Goal: Task Accomplishment & Management: Use online tool/utility

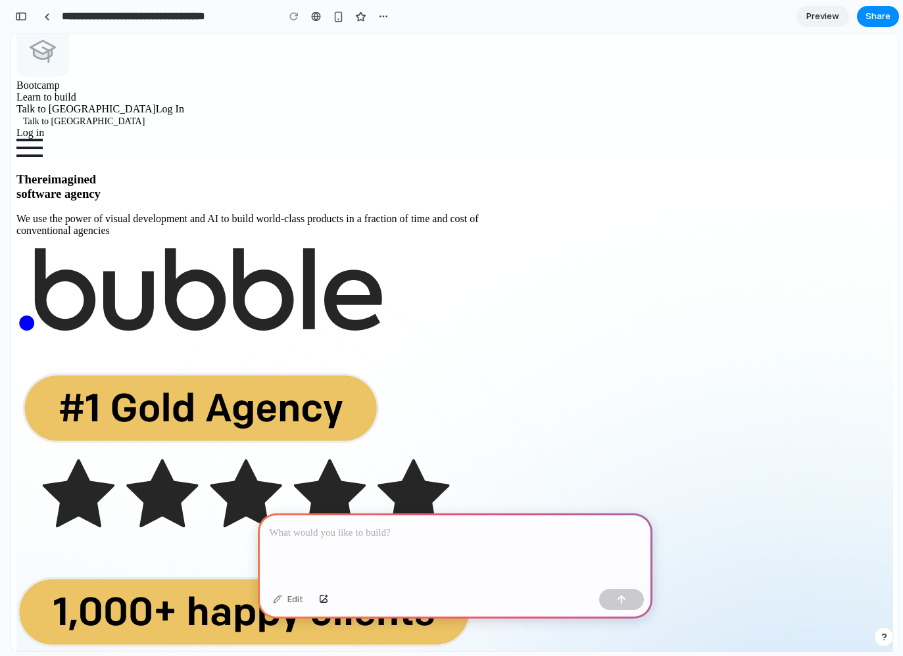
scroll to position [500, 0]
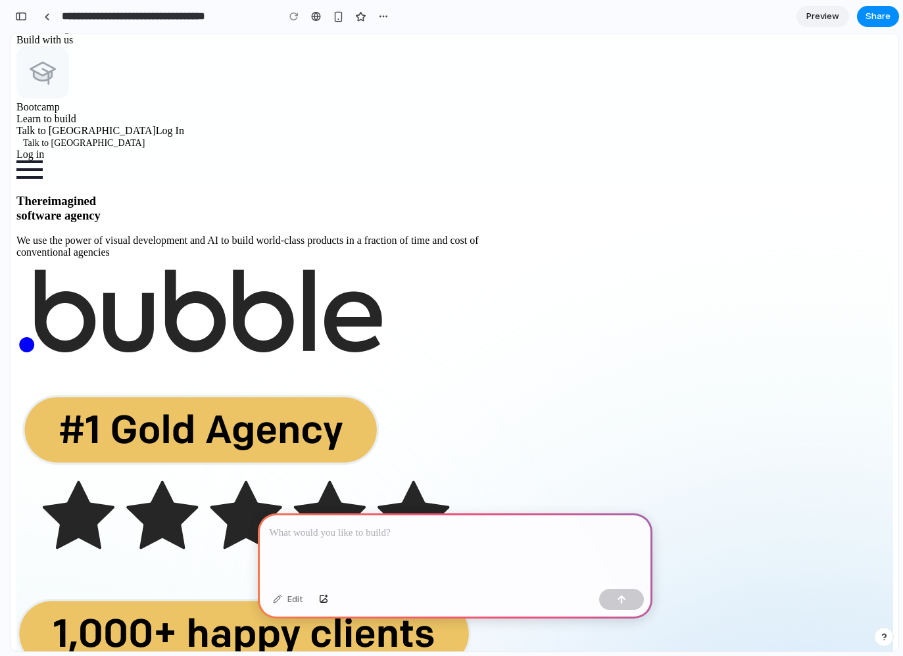
click at [427, 539] on p at bounding box center [455, 533] width 371 height 16
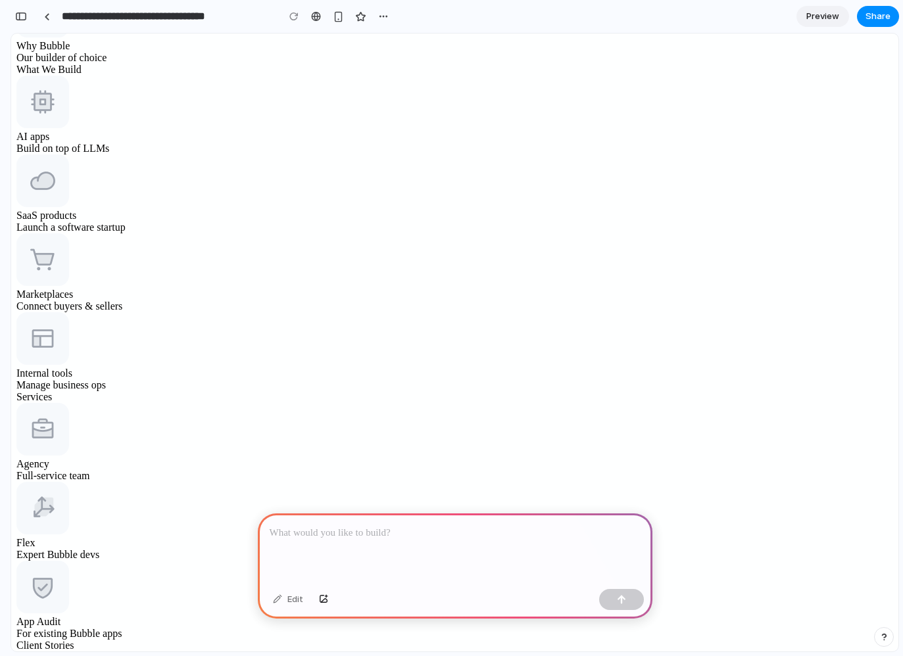
scroll to position [0, 0]
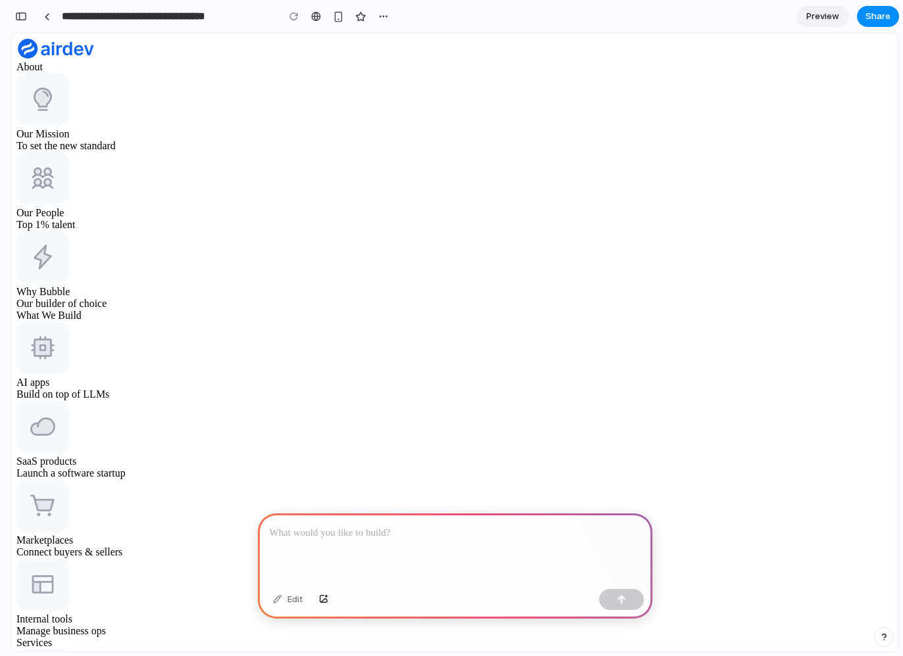
click at [542, 310] on div "What We Build" at bounding box center [454, 316] width 877 height 12
click at [340, 556] on div at bounding box center [455, 549] width 395 height 70
click at [621, 603] on div "button" at bounding box center [621, 599] width 9 height 9
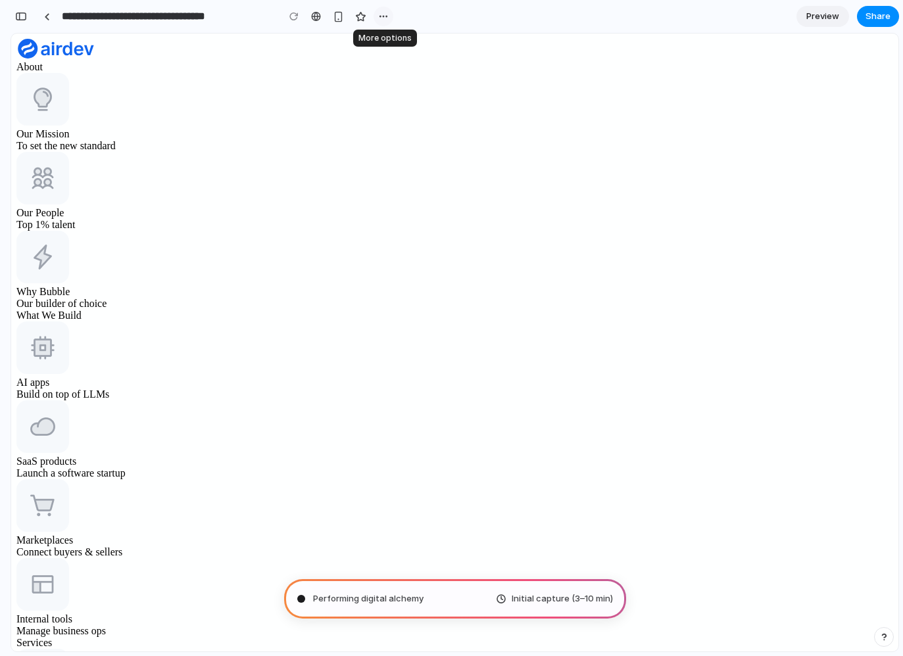
click at [379, 13] on div "button" at bounding box center [383, 16] width 11 height 11
click at [379, 13] on div "Duplicate Delete" at bounding box center [451, 328] width 903 height 656
click at [831, 14] on span "Preview" at bounding box center [822, 16] width 33 height 13
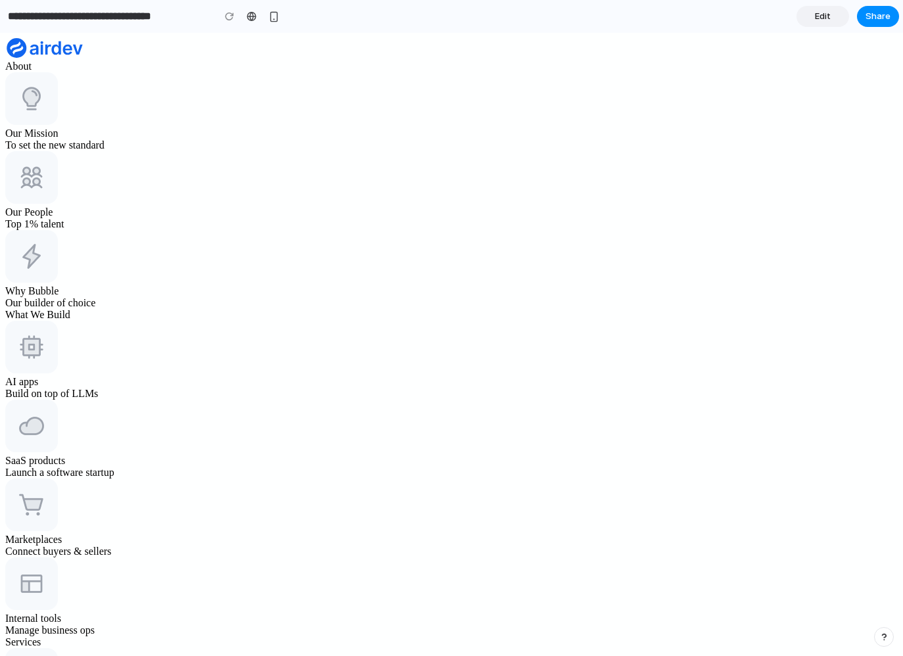
click at [831, 14] on link "Edit" at bounding box center [822, 16] width 53 height 21
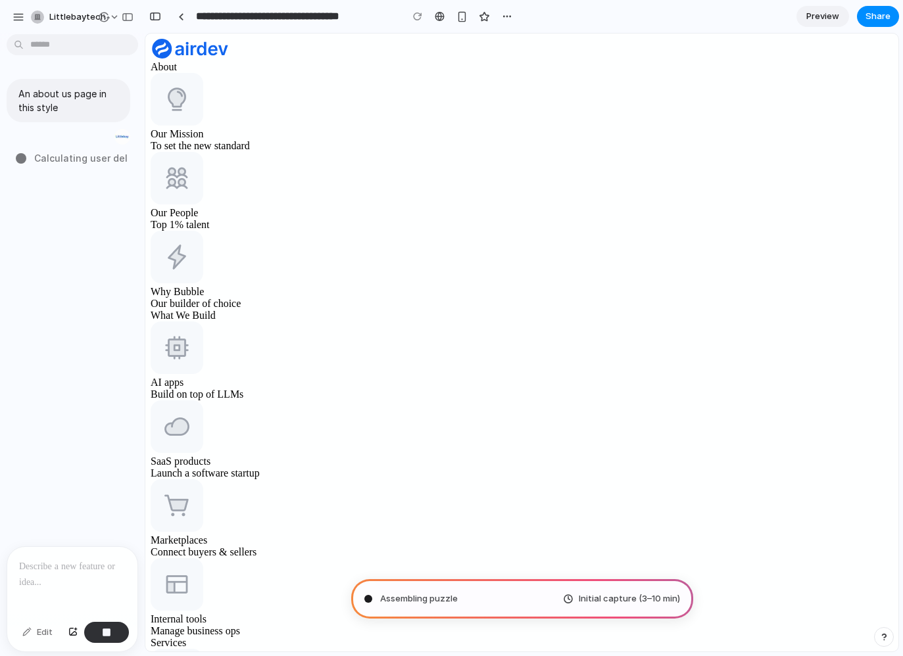
type input "**********"
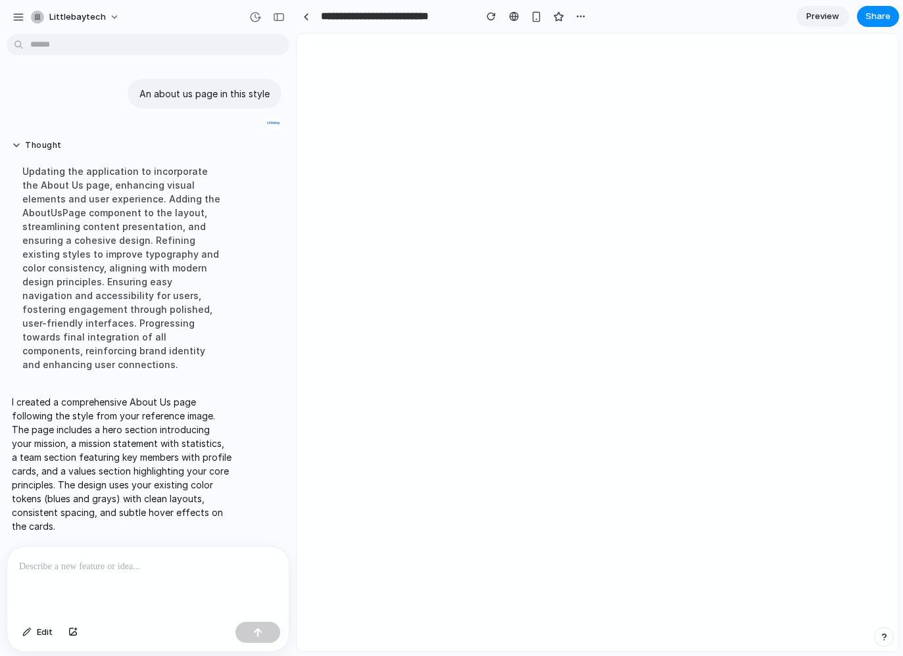
click at [815, 13] on span "Preview" at bounding box center [822, 16] width 33 height 13
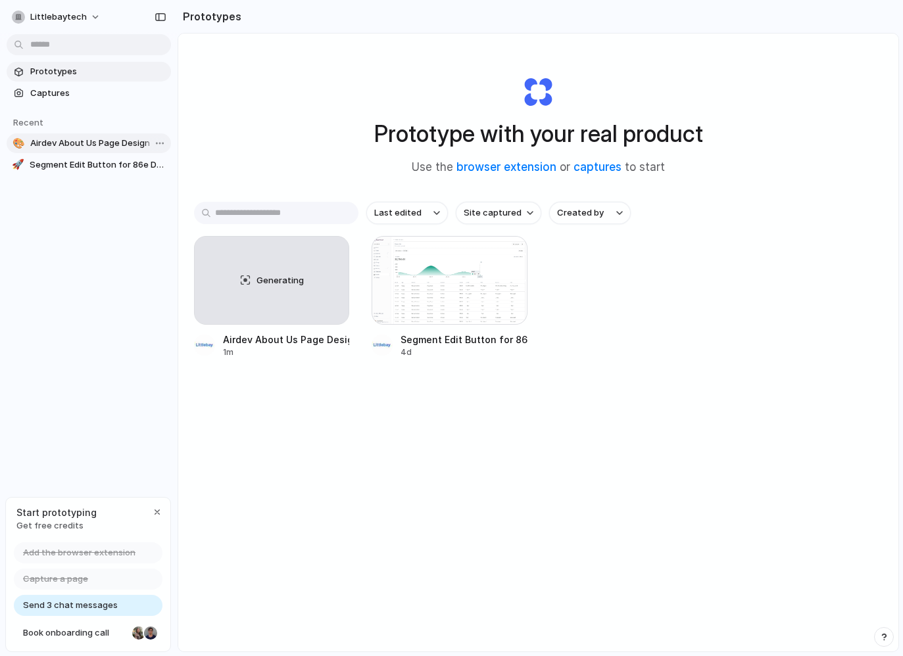
click at [101, 143] on span "Airdev About Us Page Design" at bounding box center [97, 143] width 135 height 13
